Goal: Information Seeking & Learning: Compare options

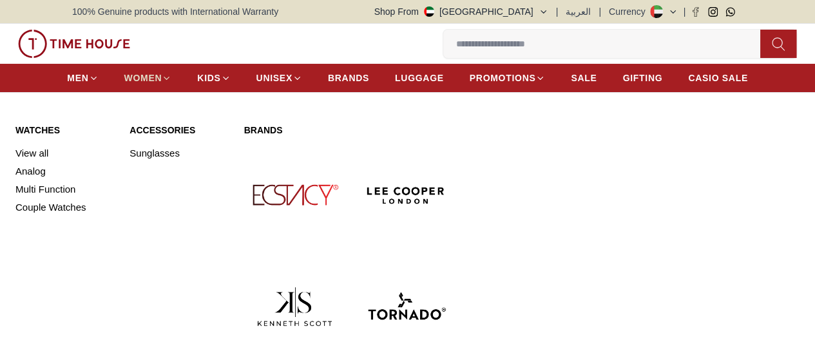
click at [170, 79] on icon at bounding box center [166, 78] width 5 height 3
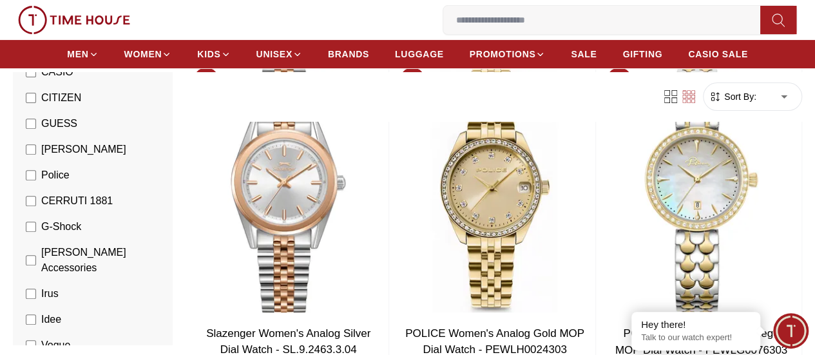
scroll to position [265, 0]
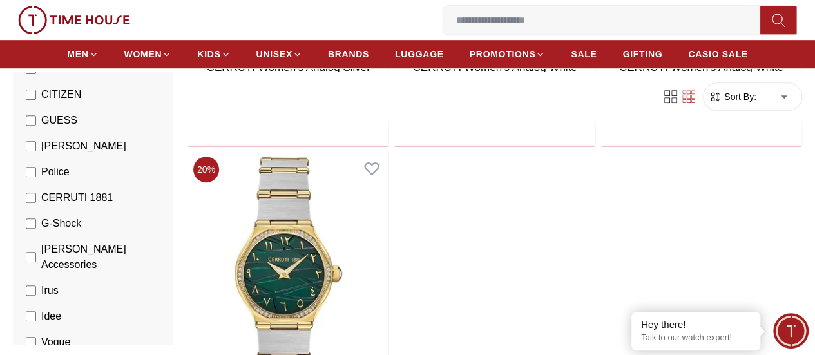
scroll to position [395, 0]
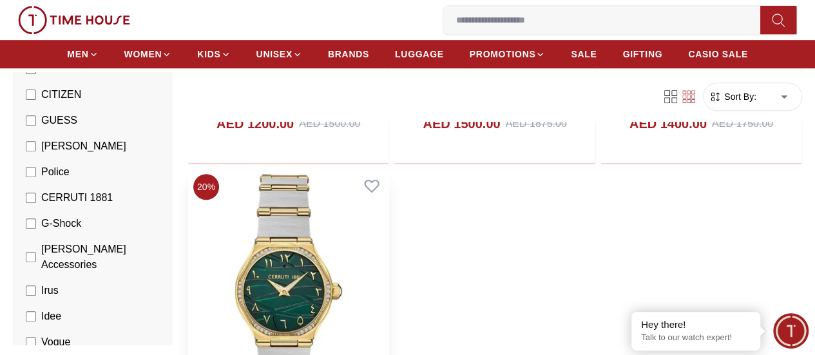
click at [383, 238] on img at bounding box center [288, 296] width 200 height 255
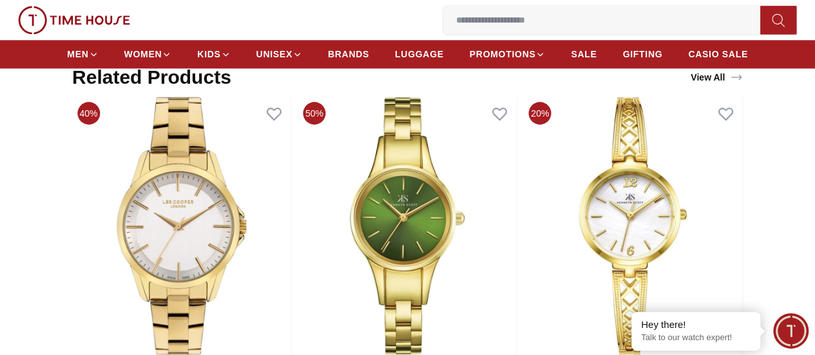
scroll to position [811, 0]
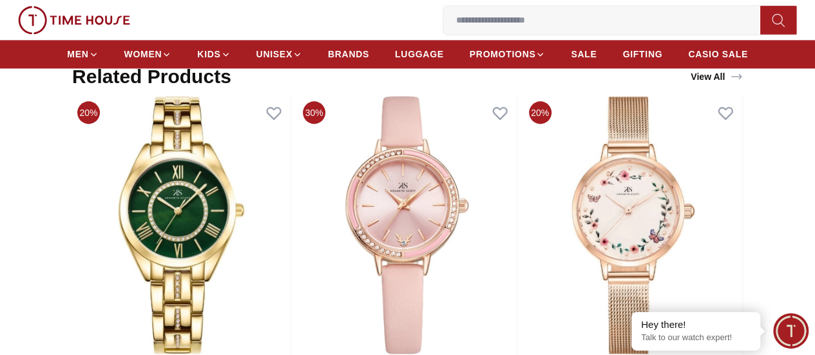
scroll to position [395, 0]
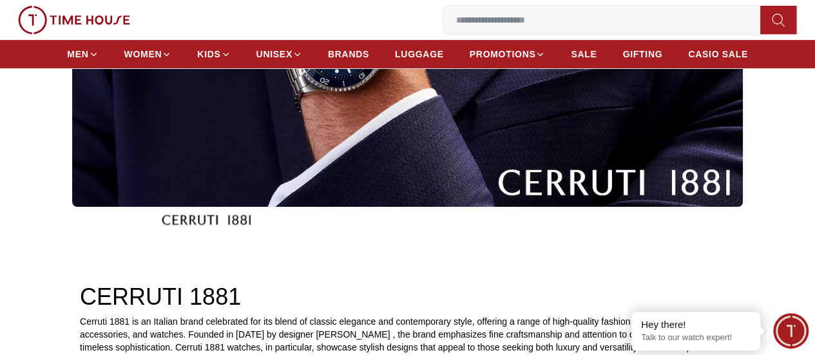
scroll to position [176, 0]
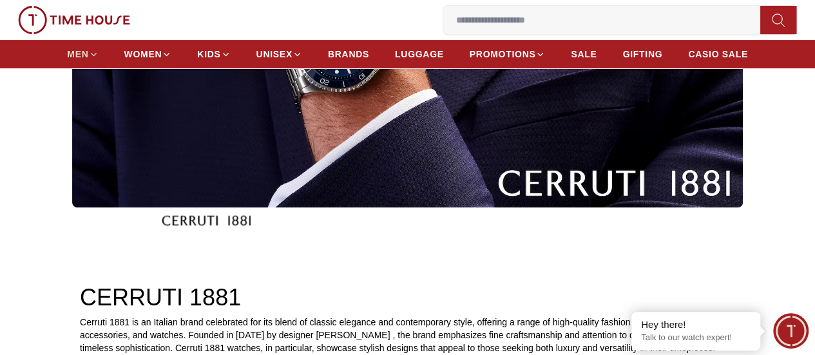
click at [84, 55] on span "MEN" at bounding box center [77, 54] width 21 height 13
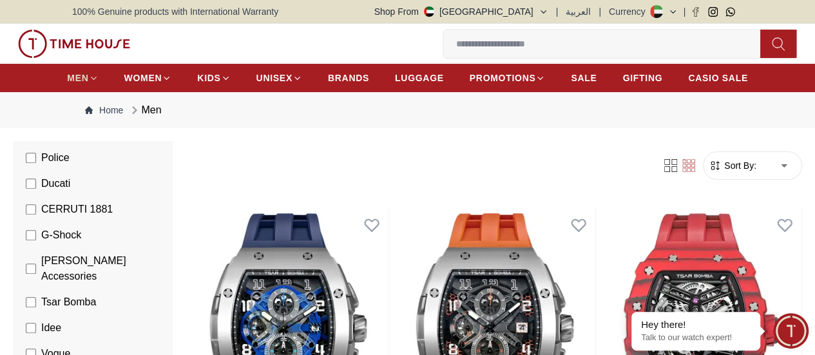
scroll to position [401, 0]
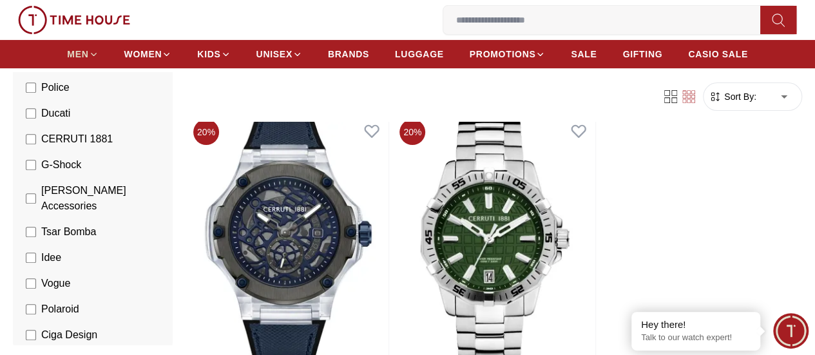
scroll to position [95, 0]
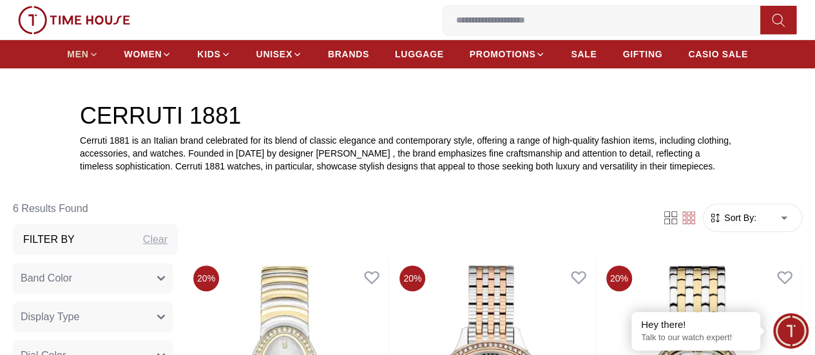
scroll to position [357, 0]
